Goal: Task Accomplishment & Management: Use online tool/utility

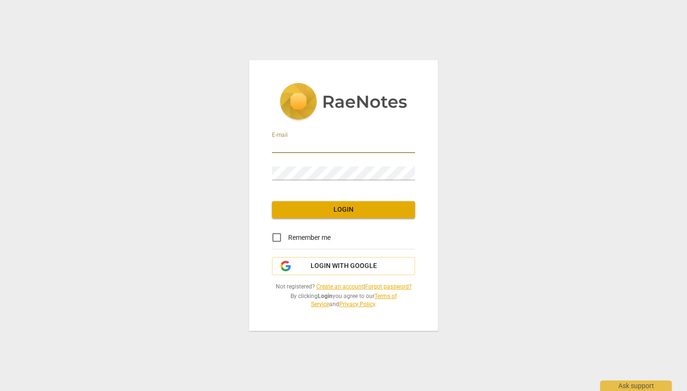
type input "[EMAIL_ADDRESS][DOMAIN_NAME]"
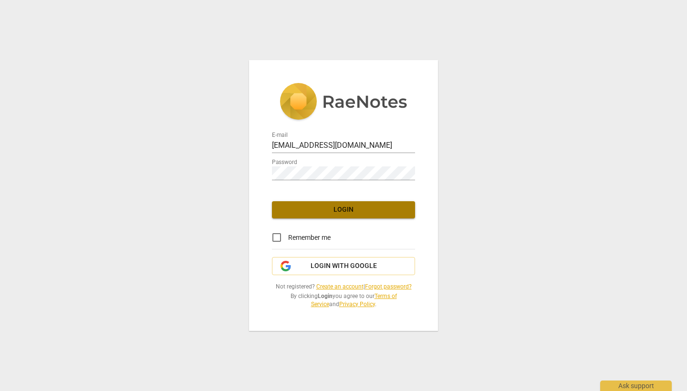
click at [333, 215] on button "Login" at bounding box center [343, 209] width 143 height 17
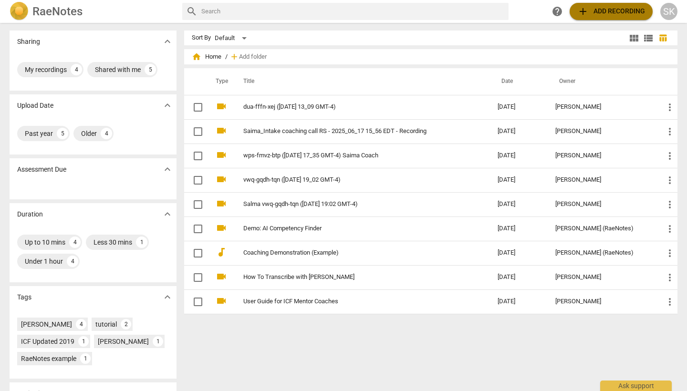
click at [596, 14] on span "add Add recording" at bounding box center [612, 11] width 68 height 11
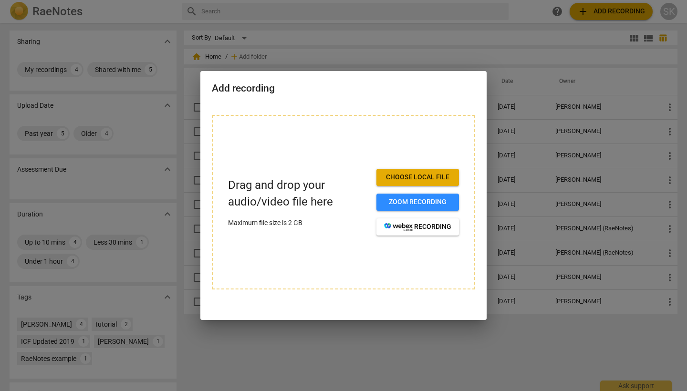
click at [432, 173] on span "Choose local file" at bounding box center [417, 178] width 67 height 10
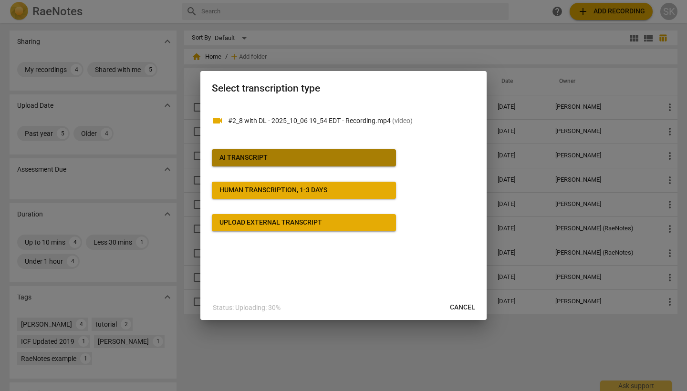
click at [314, 151] on button "AI Transcript" at bounding box center [304, 157] width 184 height 17
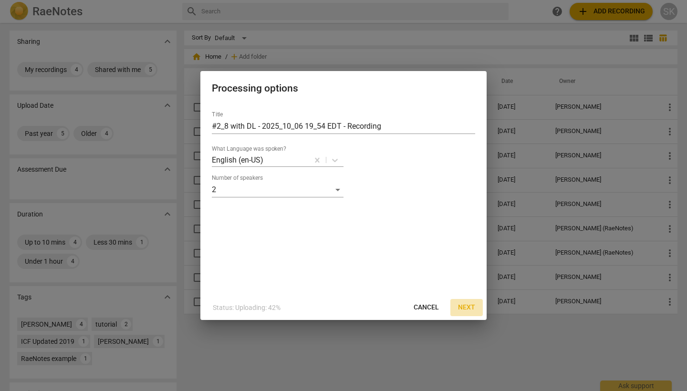
click at [475, 309] on span "Next" at bounding box center [466, 308] width 17 height 10
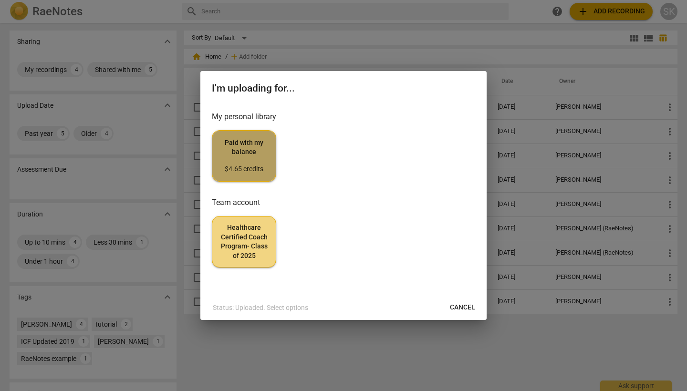
click at [260, 151] on span "Paid with my balance $4.65 credits" at bounding box center [244, 156] width 48 height 36
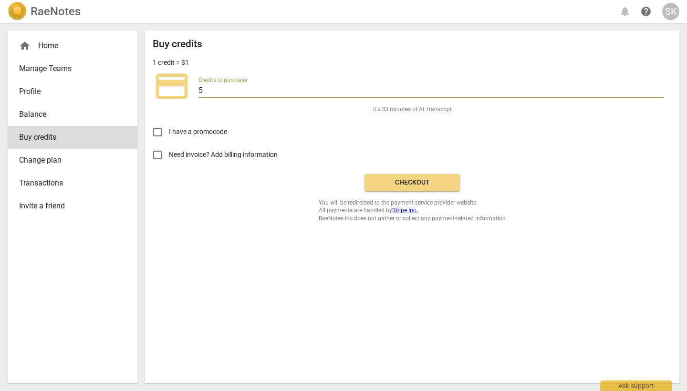
click at [235, 88] on input "5" at bounding box center [432, 91] width 466 height 14
type input "10"
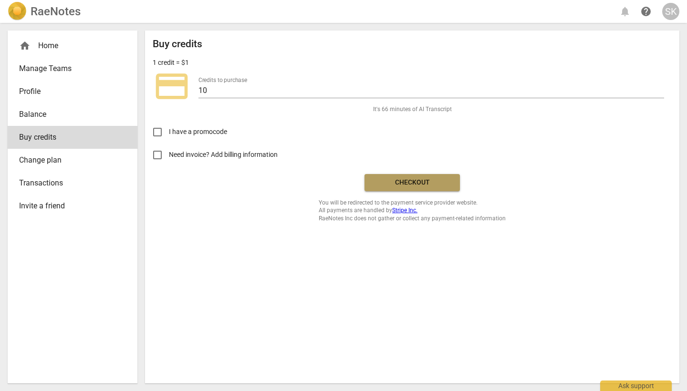
click at [418, 180] on span "Checkout" at bounding box center [412, 183] width 80 height 10
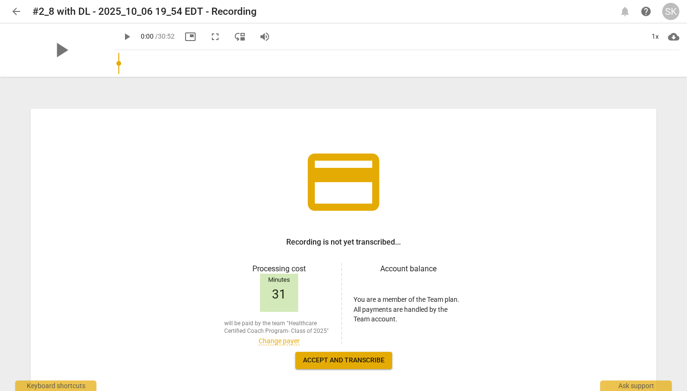
click at [342, 364] on span "Accept and transcribe" at bounding box center [344, 361] width 82 height 10
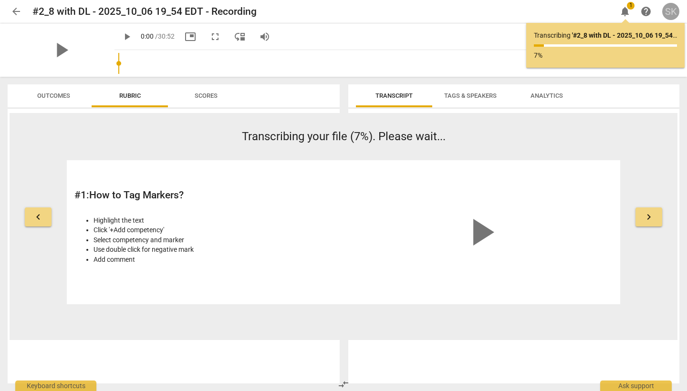
click at [671, 12] on div "SK" at bounding box center [671, 11] width 17 height 17
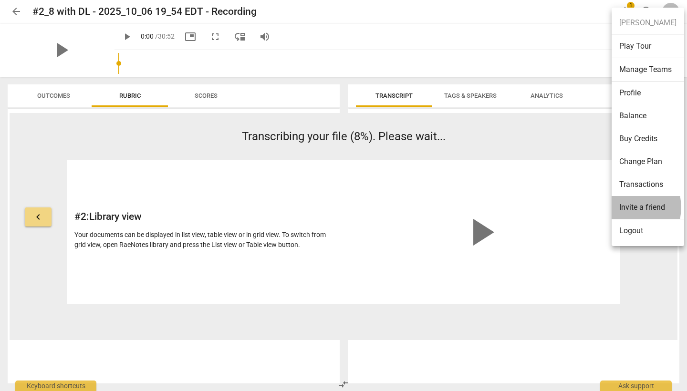
click at [631, 208] on li "Invite a friend" at bounding box center [648, 207] width 73 height 23
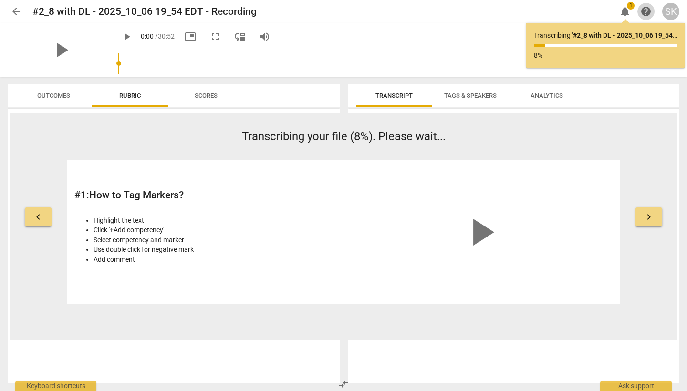
click at [645, 13] on span "help" at bounding box center [646, 11] width 11 height 11
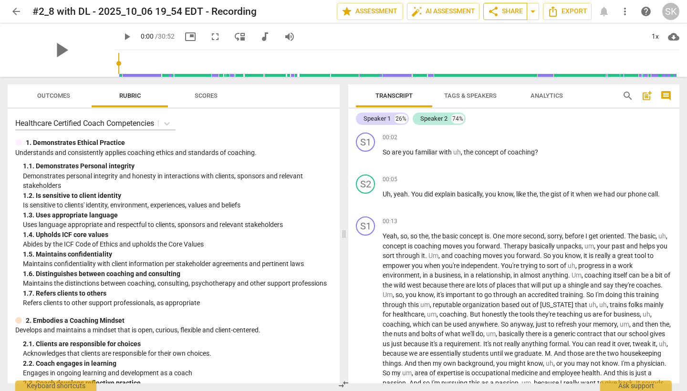
click at [514, 14] on span "share Share" at bounding box center [505, 11] width 35 height 11
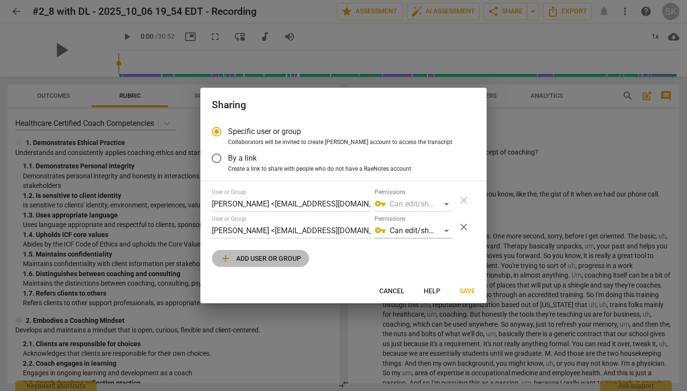
click at [243, 262] on span "add Add user or group" at bounding box center [260, 258] width 81 height 11
radio input "false"
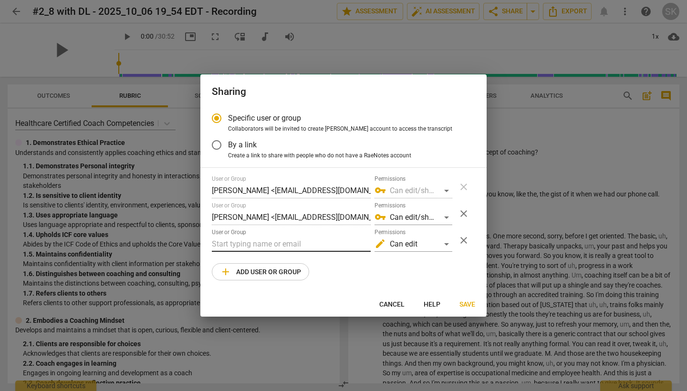
click at [240, 242] on input "text" at bounding box center [291, 244] width 159 height 15
click at [305, 237] on input "pauliine" at bounding box center [291, 244] width 159 height 15
type input "pauliine"
click at [217, 146] on input "By a link" at bounding box center [216, 145] width 23 height 23
radio input "false"
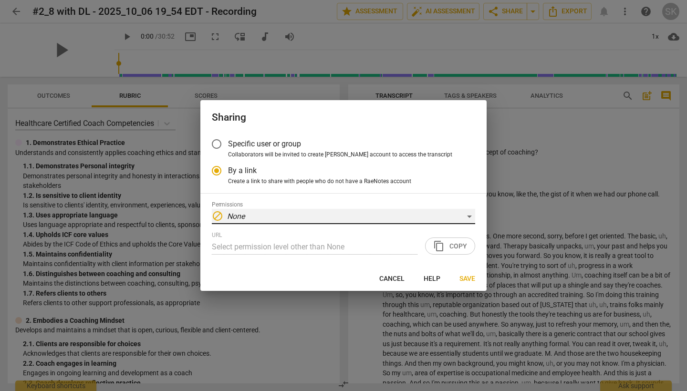
click at [303, 214] on div "block None" at bounding box center [344, 216] width 264 height 15
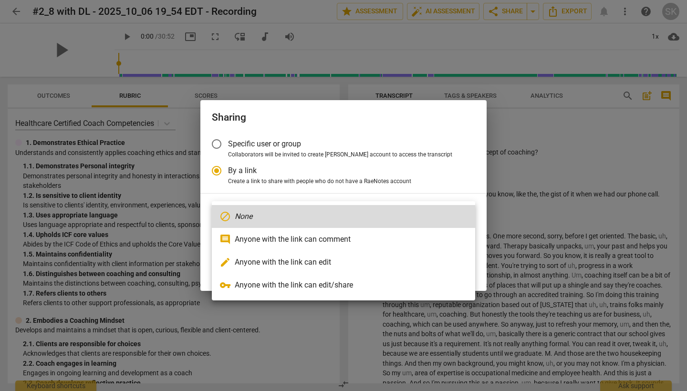
click at [294, 198] on div at bounding box center [343, 195] width 687 height 391
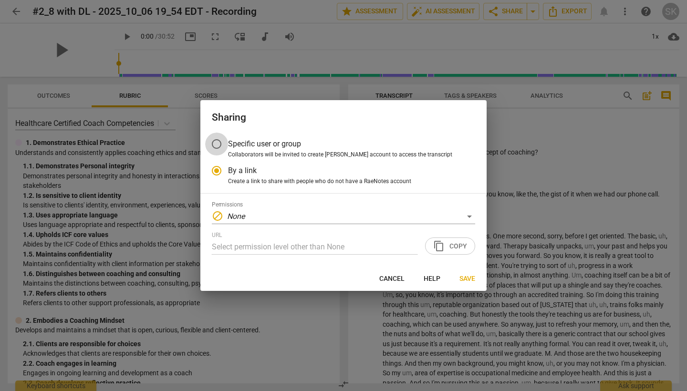
click at [217, 146] on input "Specific user or group" at bounding box center [216, 144] width 23 height 23
radio input "false"
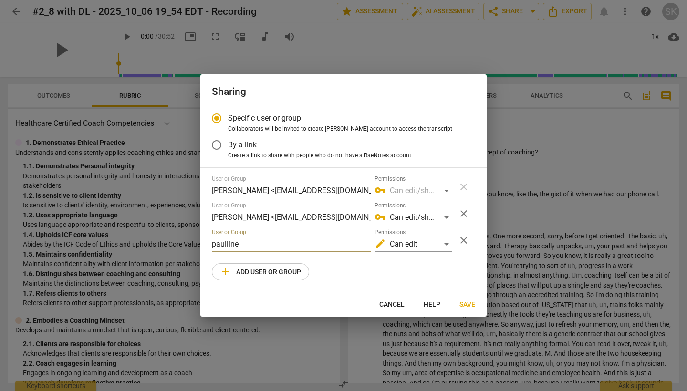
click at [279, 242] on input "pauliine" at bounding box center [291, 244] width 159 height 15
type input "[PERSON_NAME][EMAIL_ADDRESS][PERSON_NAME][DOMAIN_NAME]"
click at [464, 302] on span "Save" at bounding box center [468, 305] width 16 height 10
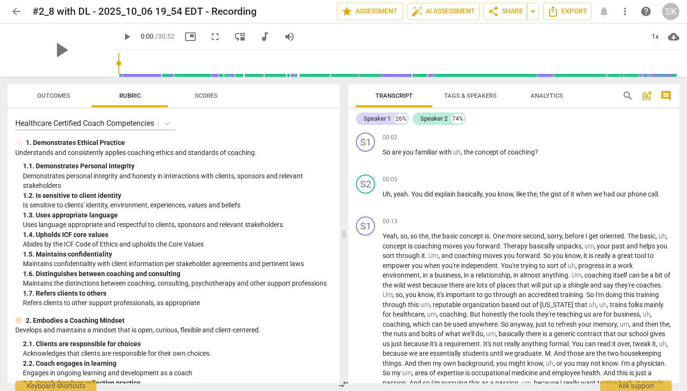
click at [17, 9] on span "arrow_back" at bounding box center [16, 11] width 11 height 11
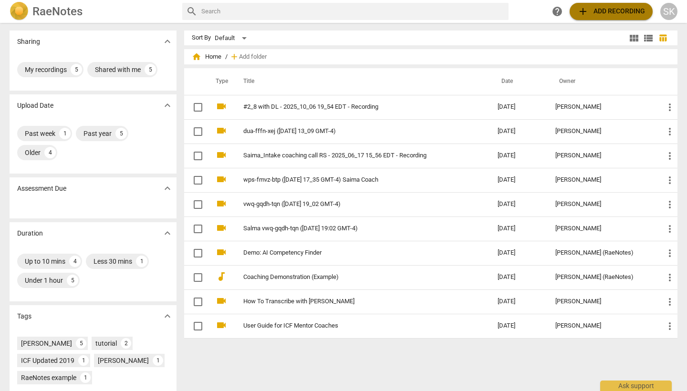
click at [603, 14] on span "add Add recording" at bounding box center [612, 11] width 68 height 11
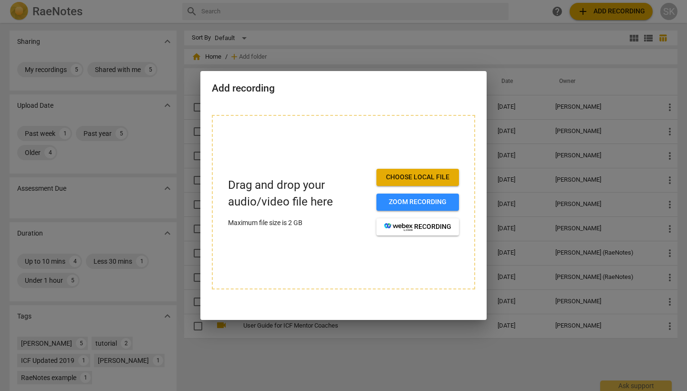
click at [426, 177] on span "Choose local file" at bounding box center [417, 178] width 67 height 10
click at [429, 177] on span "Choose local file" at bounding box center [417, 178] width 67 height 10
click at [368, 28] on div at bounding box center [343, 195] width 687 height 391
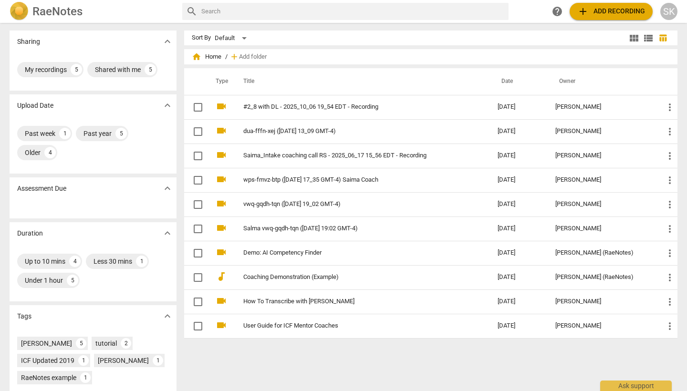
click at [593, 11] on span "add Add recording" at bounding box center [612, 11] width 68 height 11
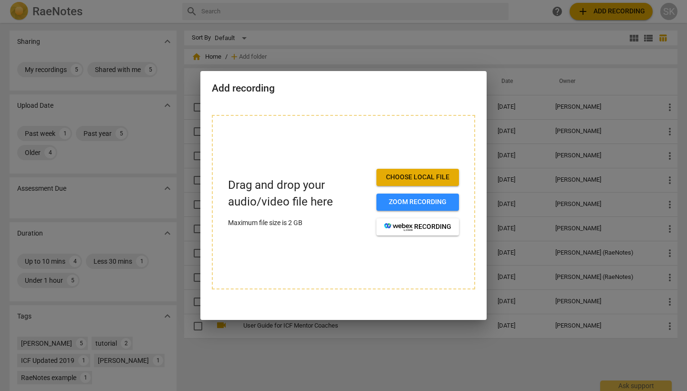
click at [423, 177] on span "Choose local file" at bounding box center [417, 178] width 67 height 10
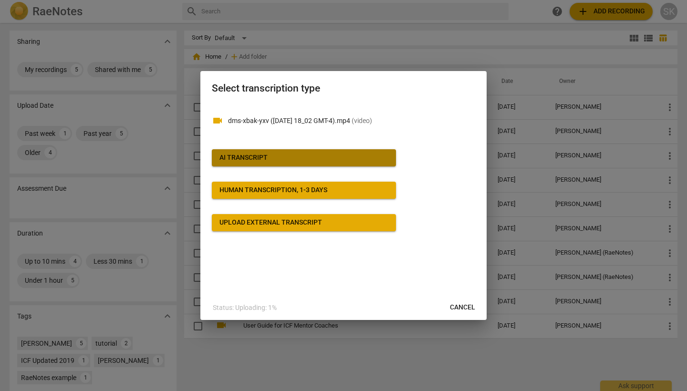
click at [354, 159] on span "AI Transcript" at bounding box center [304, 158] width 169 height 10
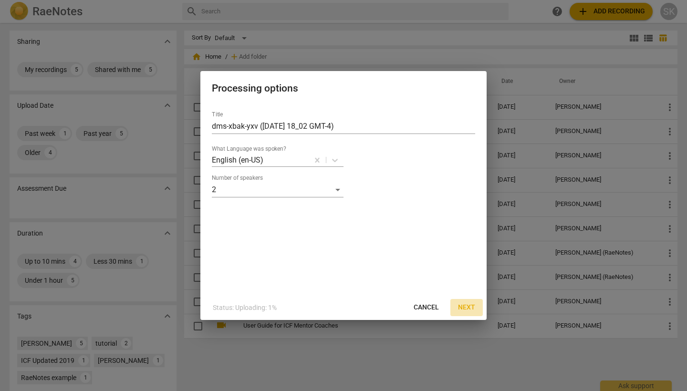
click at [467, 309] on span "Next" at bounding box center [466, 308] width 17 height 10
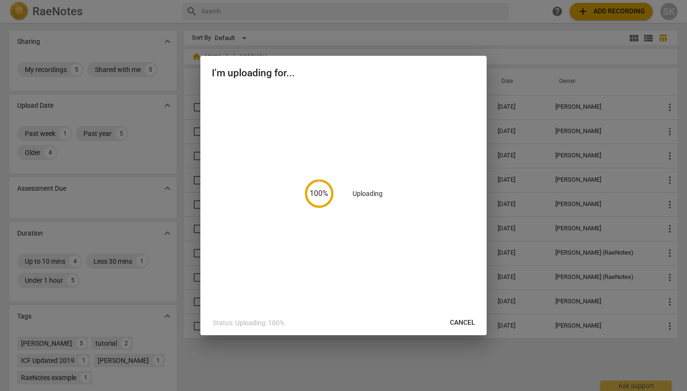
click at [413, 377] on div at bounding box center [343, 195] width 687 height 391
click at [253, 326] on p "Status: Uploading: 100%" at bounding box center [249, 323] width 72 height 10
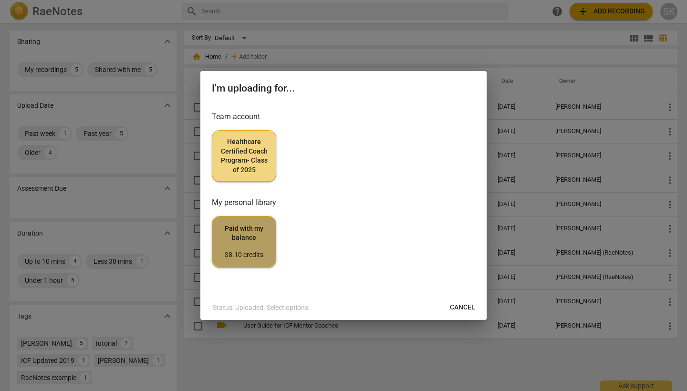
click at [249, 254] on div "$8.10 credits" at bounding box center [244, 256] width 48 height 10
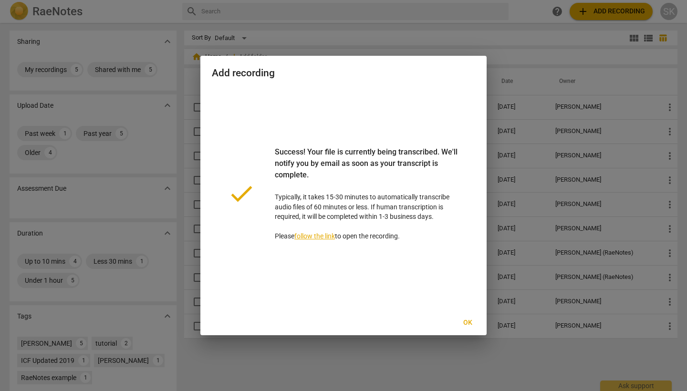
click at [465, 324] on span "Ok" at bounding box center [467, 323] width 15 height 10
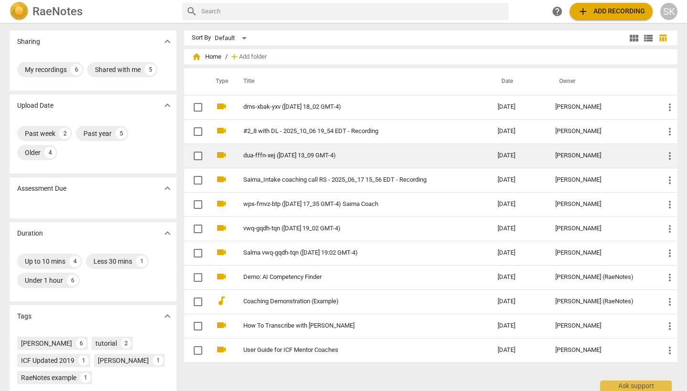
click at [331, 153] on link "dua-fffn-xej ([DATE] 13_09 GMT-4)" at bounding box center [353, 155] width 220 height 7
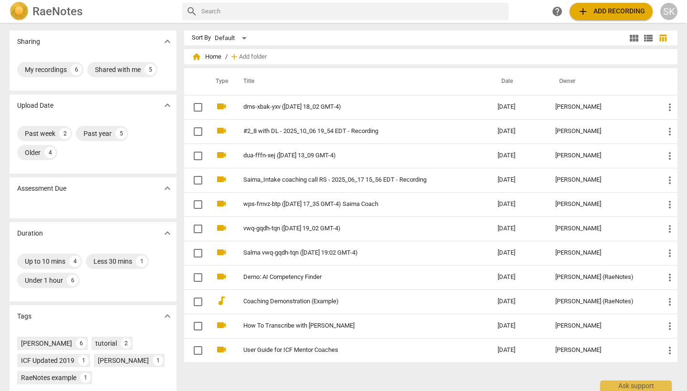
click at [614, 11] on span "add Add recording" at bounding box center [612, 11] width 68 height 11
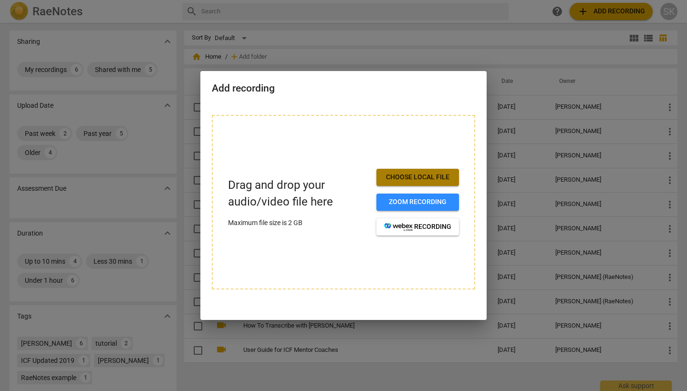
click at [404, 171] on button "Choose local file" at bounding box center [418, 177] width 83 height 17
click at [405, 177] on span "Choose local file" at bounding box center [417, 178] width 67 height 10
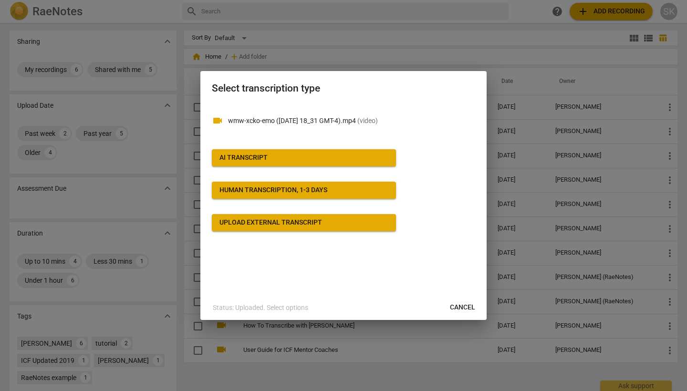
click at [319, 155] on span "AI Transcript" at bounding box center [304, 158] width 169 height 10
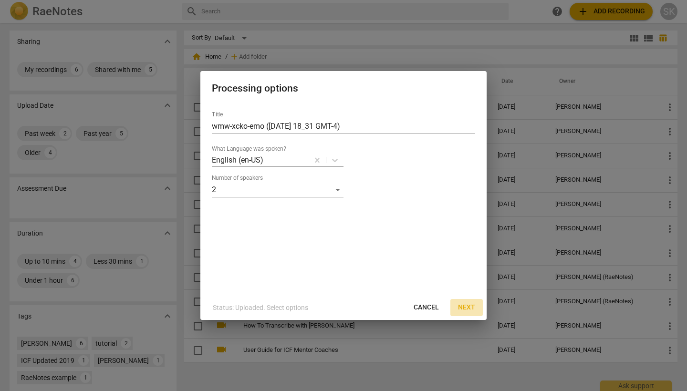
click at [473, 307] on span "Next" at bounding box center [466, 308] width 17 height 10
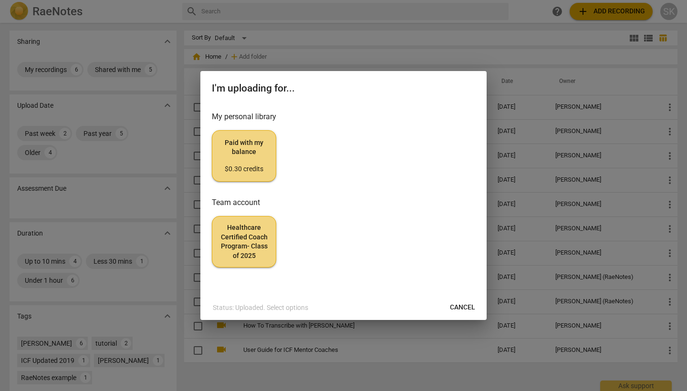
click at [242, 246] on span "Healthcare Certified Coach Program- Class of 2025" at bounding box center [244, 241] width 48 height 37
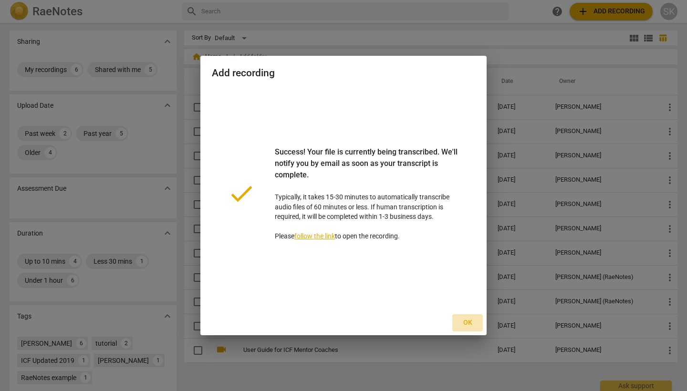
click at [466, 324] on span "Ok" at bounding box center [467, 323] width 15 height 10
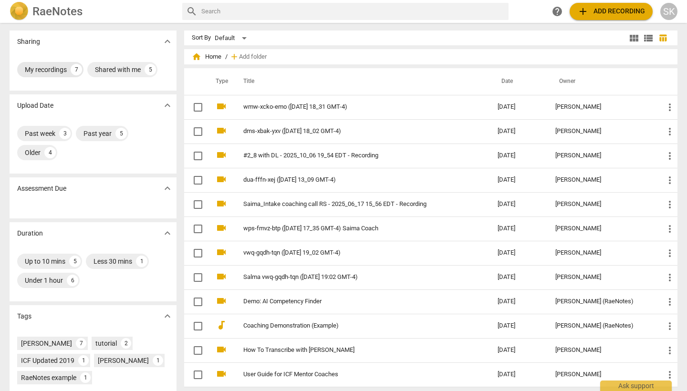
click at [53, 72] on div "My recordings" at bounding box center [46, 70] width 42 height 10
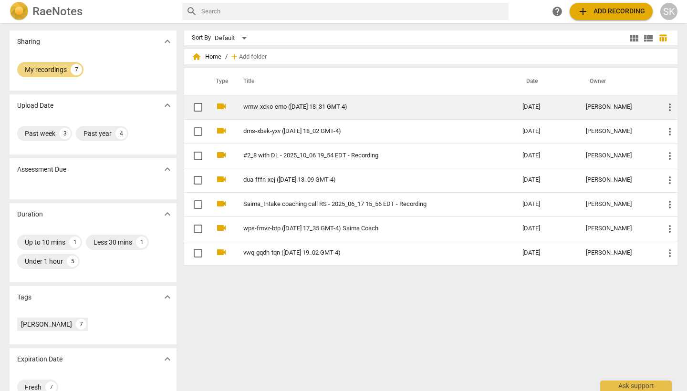
click at [327, 107] on link "wmw-xcko-emo ([DATE] 18_31 GMT-4)" at bounding box center [365, 107] width 245 height 7
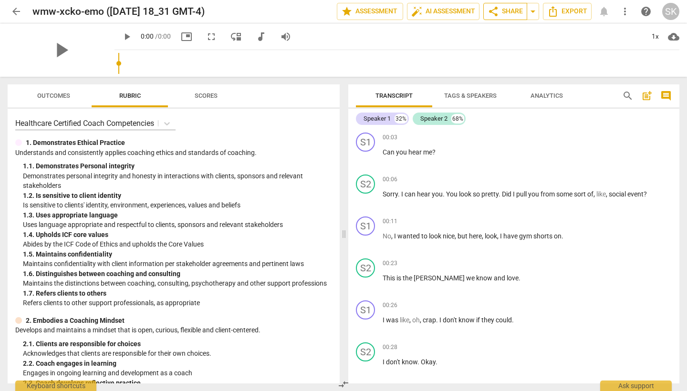
click at [504, 9] on span "share Share" at bounding box center [505, 11] width 35 height 11
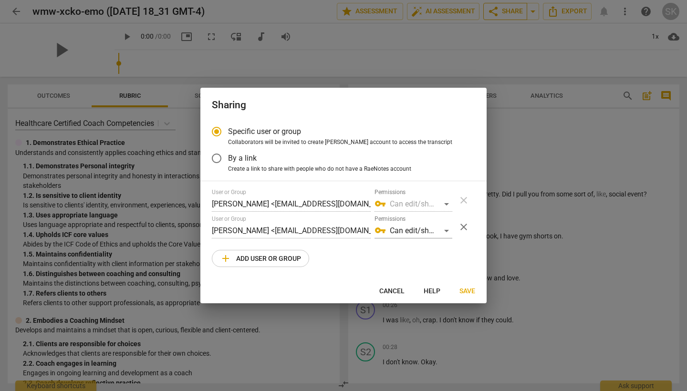
radio input "false"
click at [218, 157] on input "By a link" at bounding box center [216, 158] width 23 height 23
radio input "false"
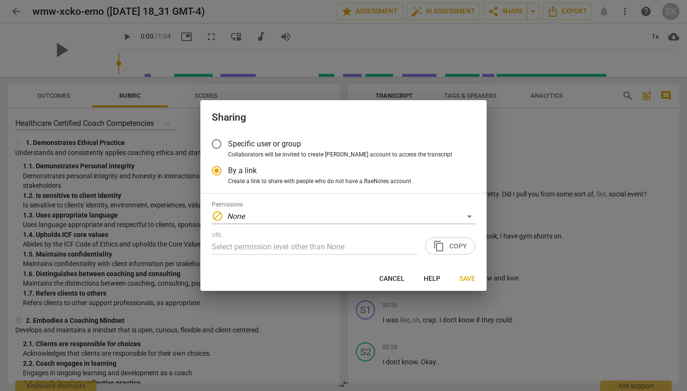
click at [216, 145] on input "Specific user or group" at bounding box center [216, 144] width 23 height 23
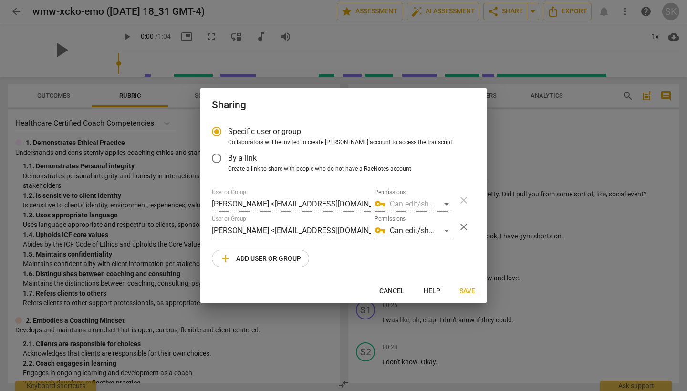
click at [266, 257] on span "add Add user or group" at bounding box center [260, 258] width 81 height 11
radio input "false"
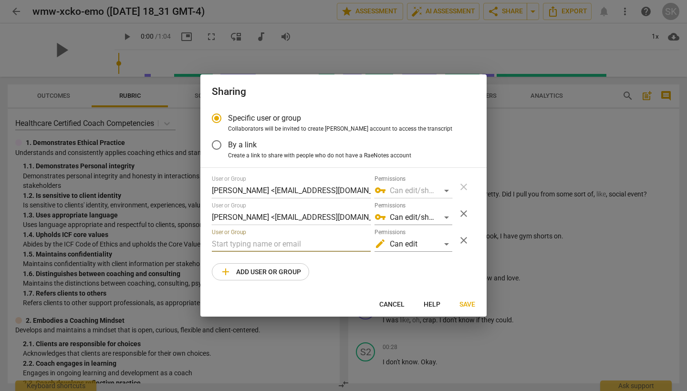
click at [257, 244] on input "text" at bounding box center [291, 244] width 159 height 15
type input "[PERSON_NAME][EMAIL_ADDRESS][PERSON_NAME][DOMAIN_NAME]"
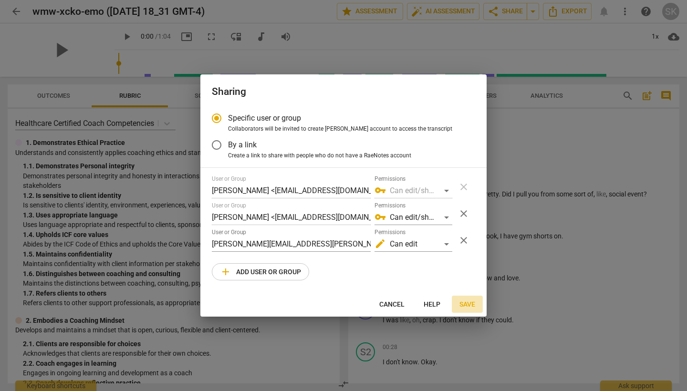
click at [467, 304] on span "Save" at bounding box center [468, 305] width 16 height 10
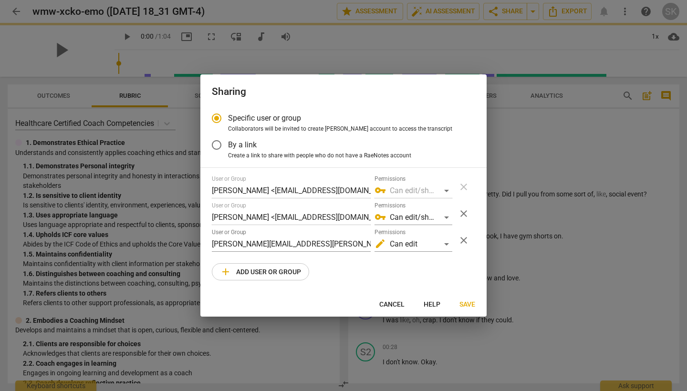
radio input "false"
type input "[PERSON_NAME] <[PERSON_NAME][EMAIL_ADDRESS][PERSON_NAME][DOMAIN_NAME]>"
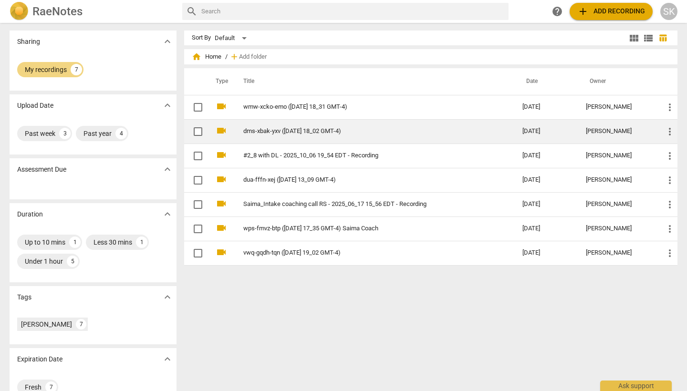
click at [326, 128] on link "dms-xbak-yxv ([DATE] 18_02 GMT-4)" at bounding box center [365, 131] width 245 height 7
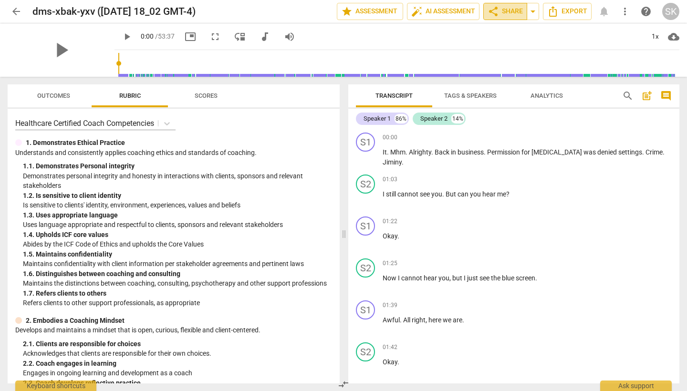
click at [507, 11] on span "share Share" at bounding box center [505, 11] width 35 height 11
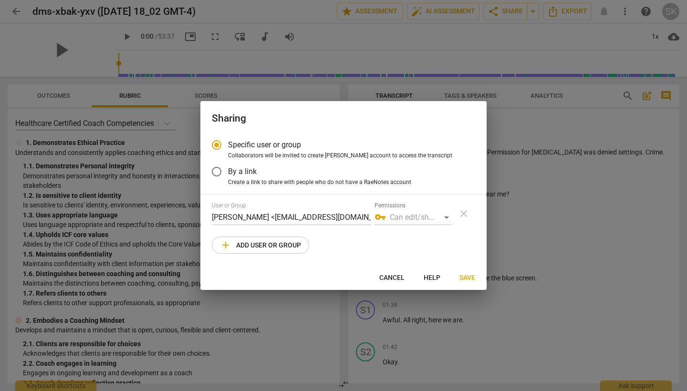
click at [562, 191] on div at bounding box center [343, 195] width 687 height 391
radio input "false"
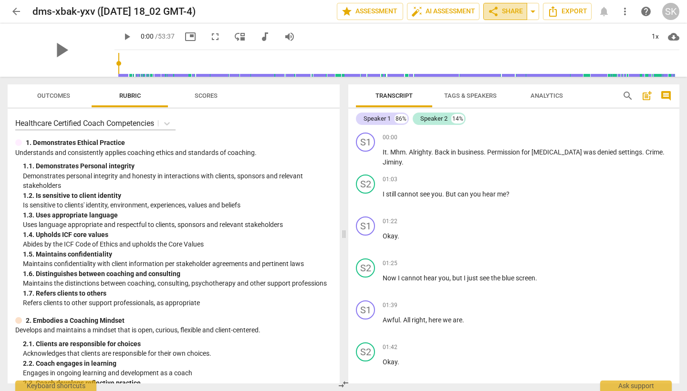
click at [507, 10] on span "share Share" at bounding box center [505, 11] width 35 height 11
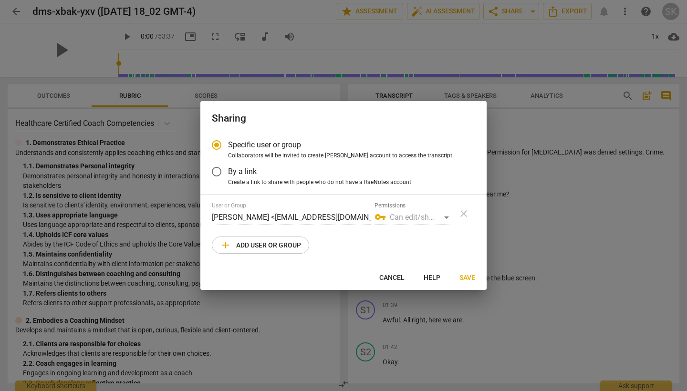
click at [293, 244] on span "add Add user or group" at bounding box center [260, 245] width 81 height 11
radio input "false"
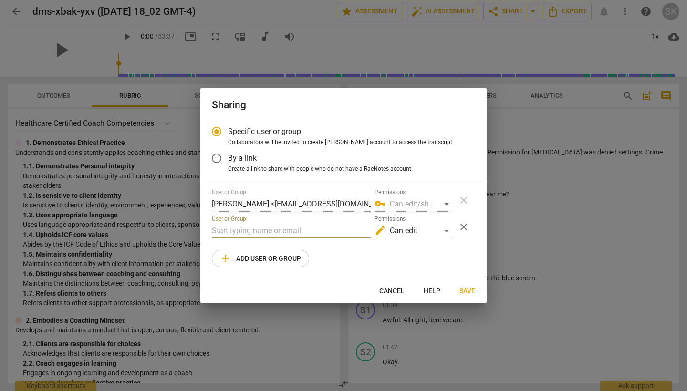
click at [273, 226] on input "text" at bounding box center [291, 230] width 159 height 15
type input "[PERSON_NAME][EMAIL_ADDRESS][PERSON_NAME][DOMAIN_NAME]"
click at [467, 290] on span "Save" at bounding box center [468, 292] width 16 height 10
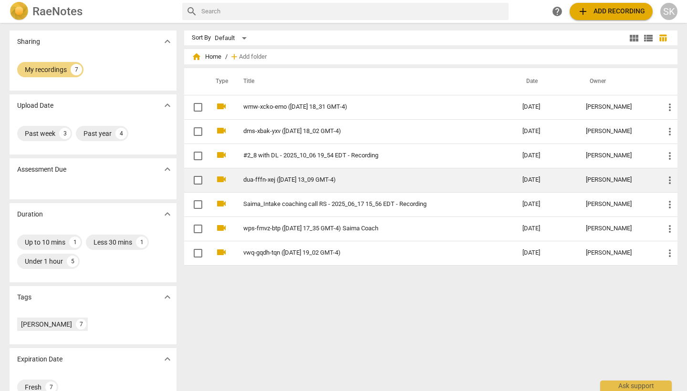
click at [394, 184] on td "dua-fffn-xej ([DATE] 13_09 GMT-4)" at bounding box center [373, 180] width 283 height 24
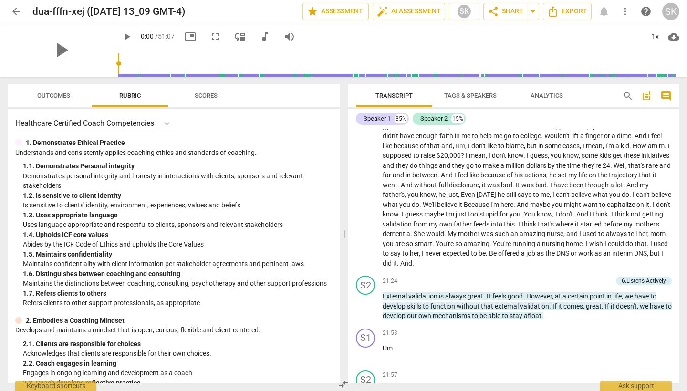
scroll to position [2277, 0]
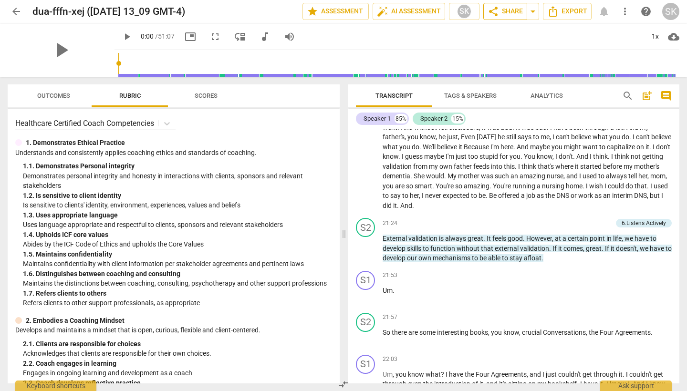
click at [500, 15] on span "share Share" at bounding box center [505, 11] width 35 height 11
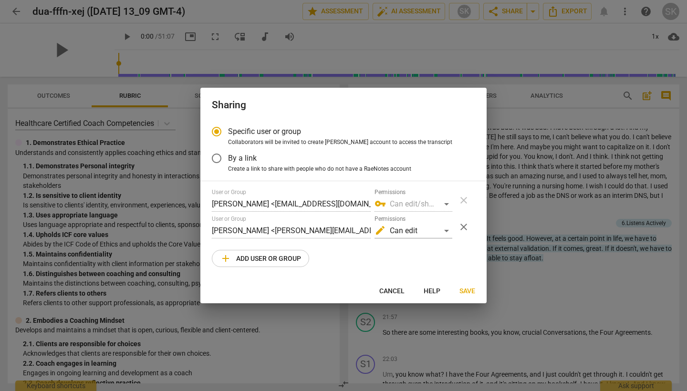
click at [345, 38] on div at bounding box center [343, 195] width 687 height 391
radio input "false"
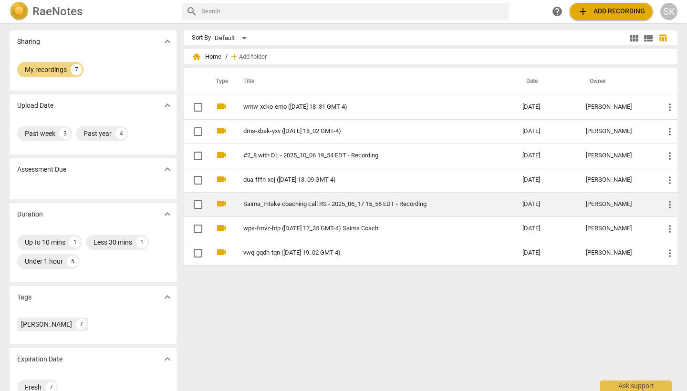
click at [288, 204] on link "Saima_Intake coaching call RS - 2025_06_17 15_56 EDT - Recording" at bounding box center [365, 204] width 245 height 7
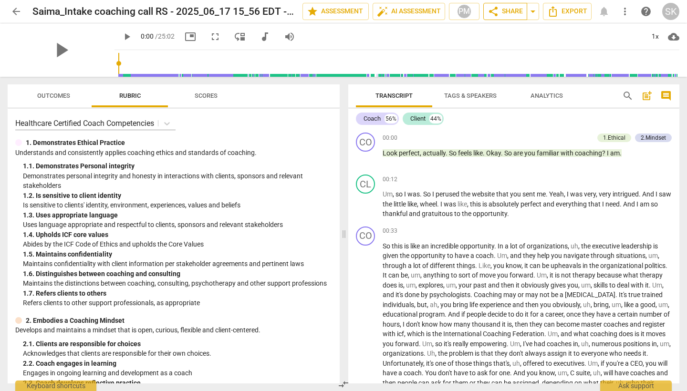
click at [510, 12] on span "share Share" at bounding box center [505, 11] width 35 height 11
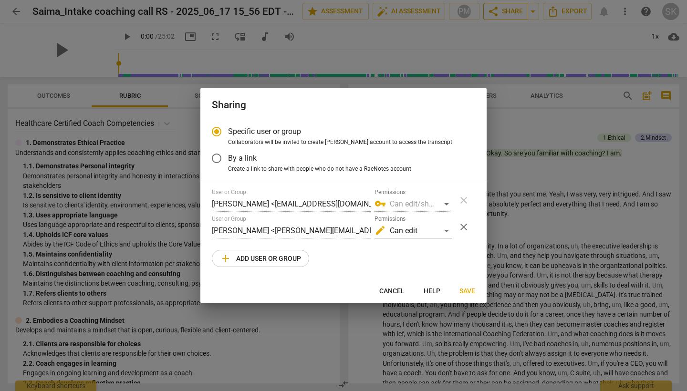
radio input "false"
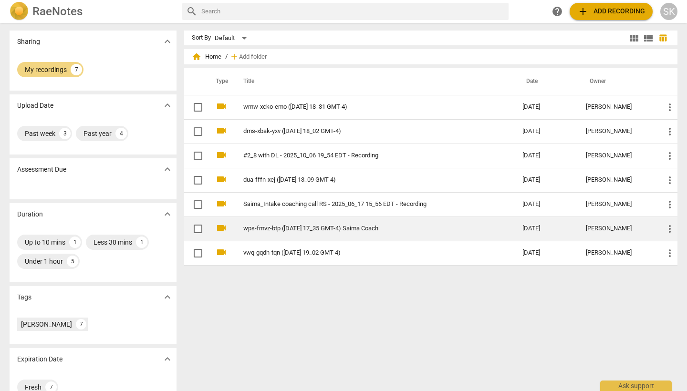
click at [299, 234] on td "wps-fmvz-btp ([DATE] 17_35 GMT-4) Saima Coach" at bounding box center [373, 229] width 283 height 24
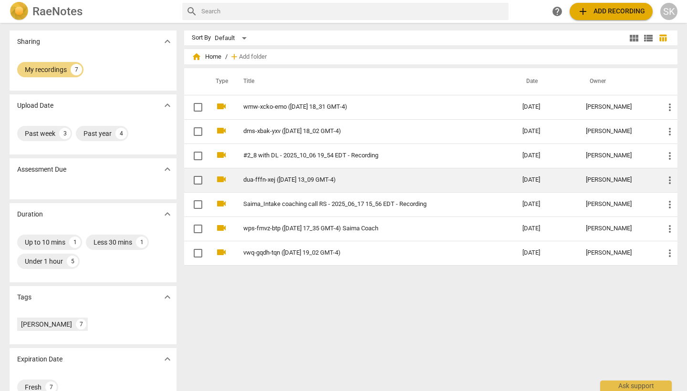
click at [296, 182] on link "dua-fffn-xej ([DATE] 13_09 GMT-4)" at bounding box center [365, 180] width 245 height 7
